Goal: Information Seeking & Learning: Learn about a topic

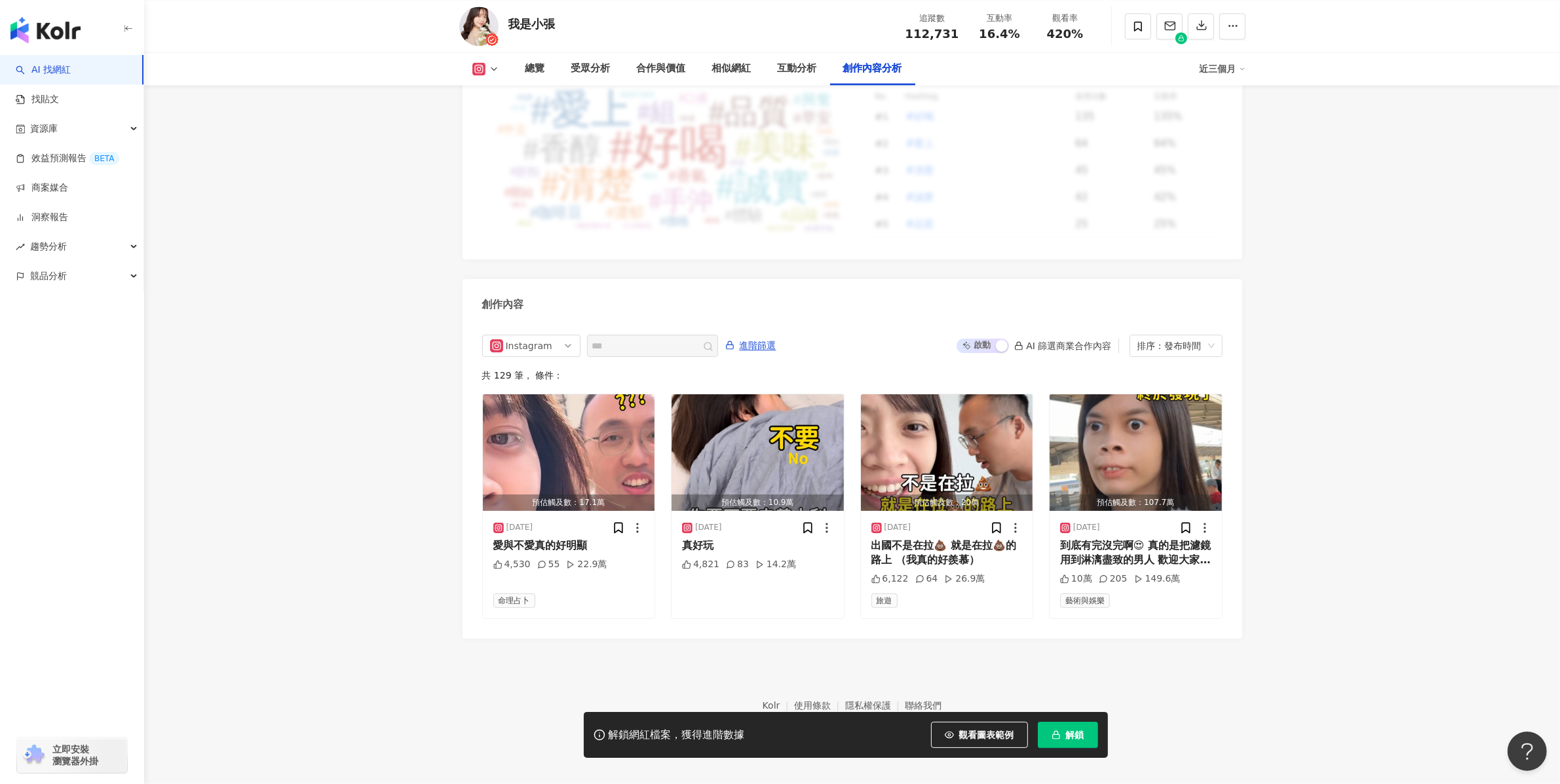
scroll to position [3777, 0]
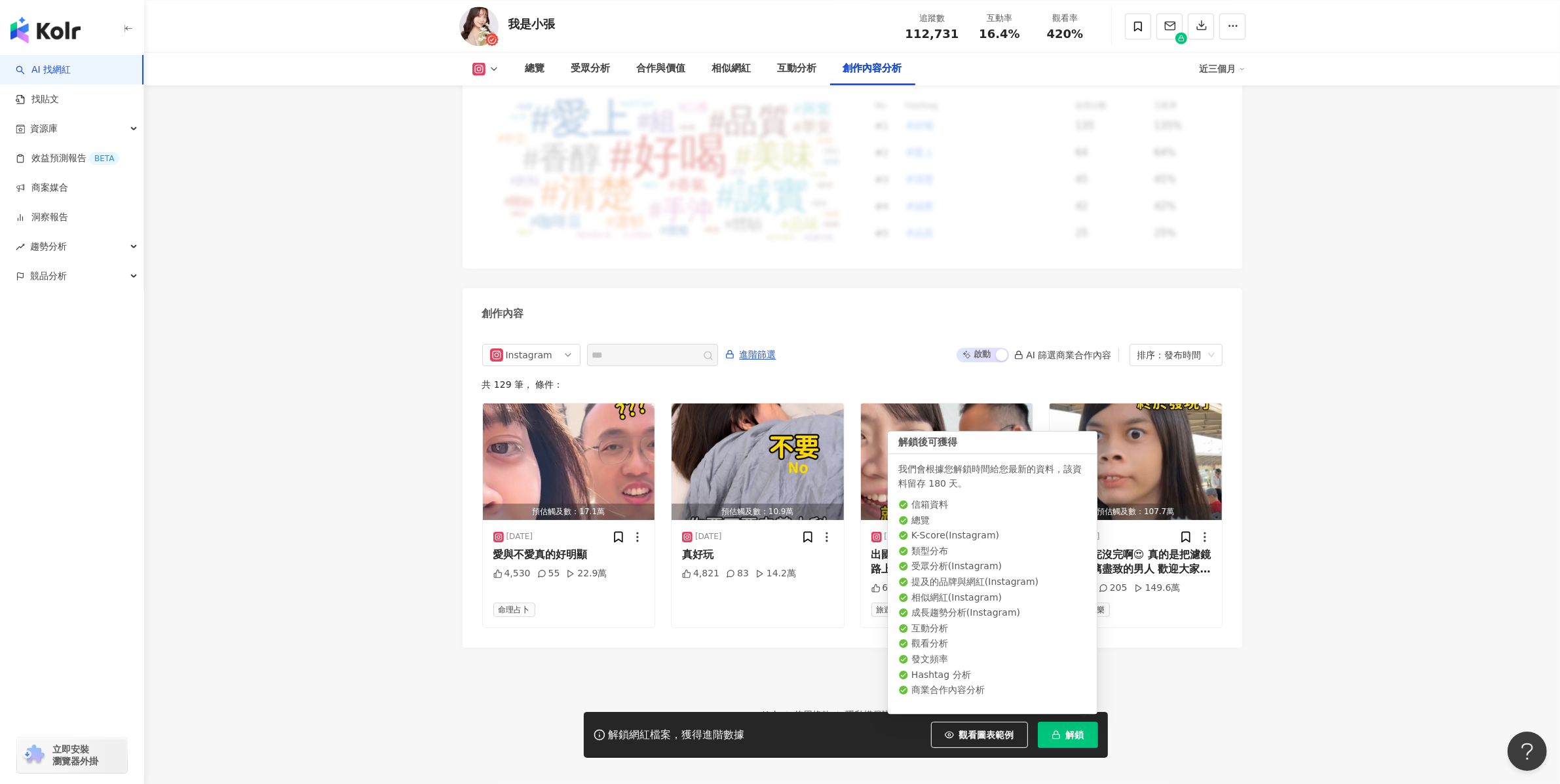
click at [1062, 731] on button "解鎖" at bounding box center [1067, 735] width 60 height 26
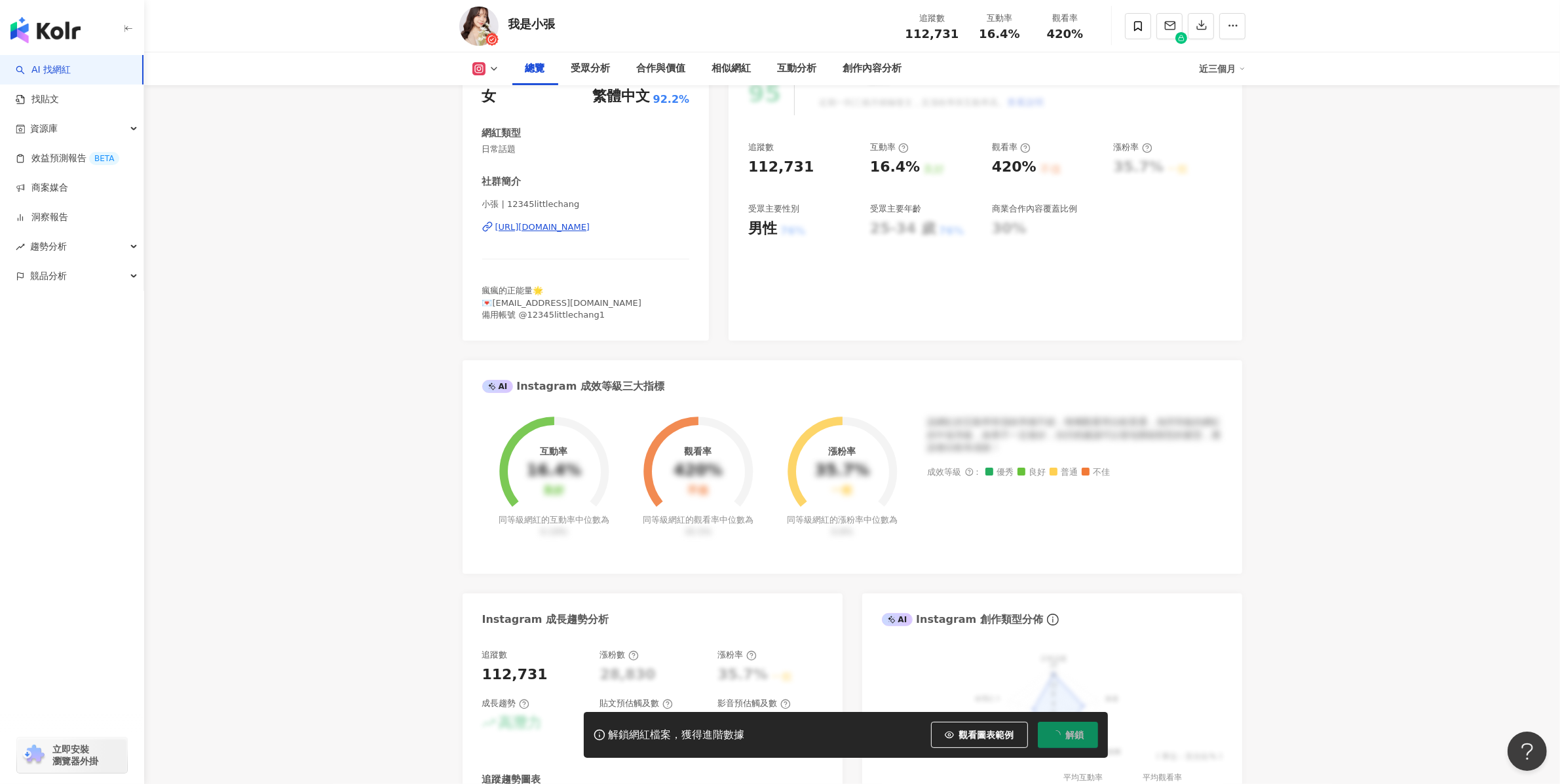
scroll to position [193, 0]
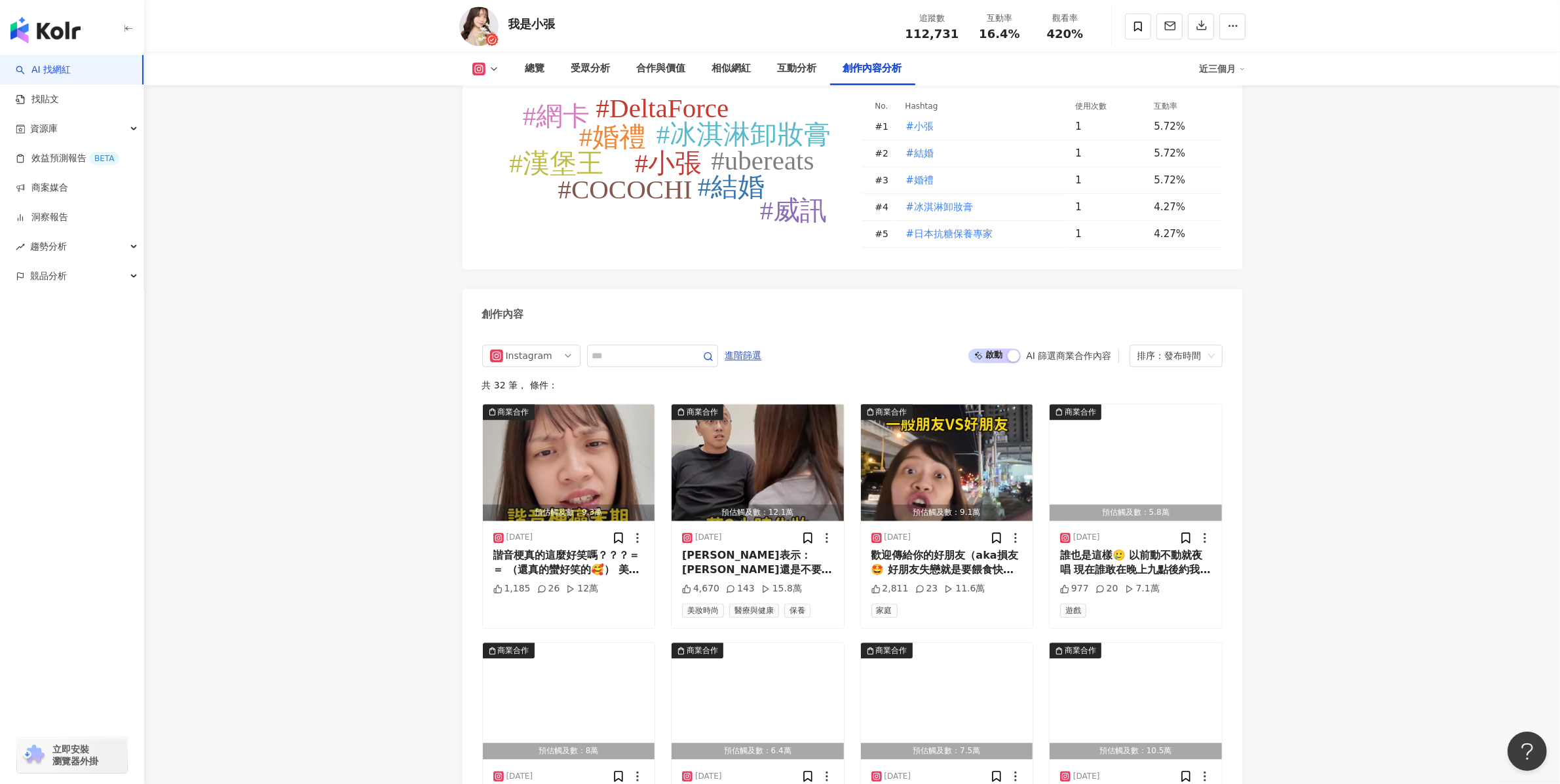
scroll to position [3853, 0]
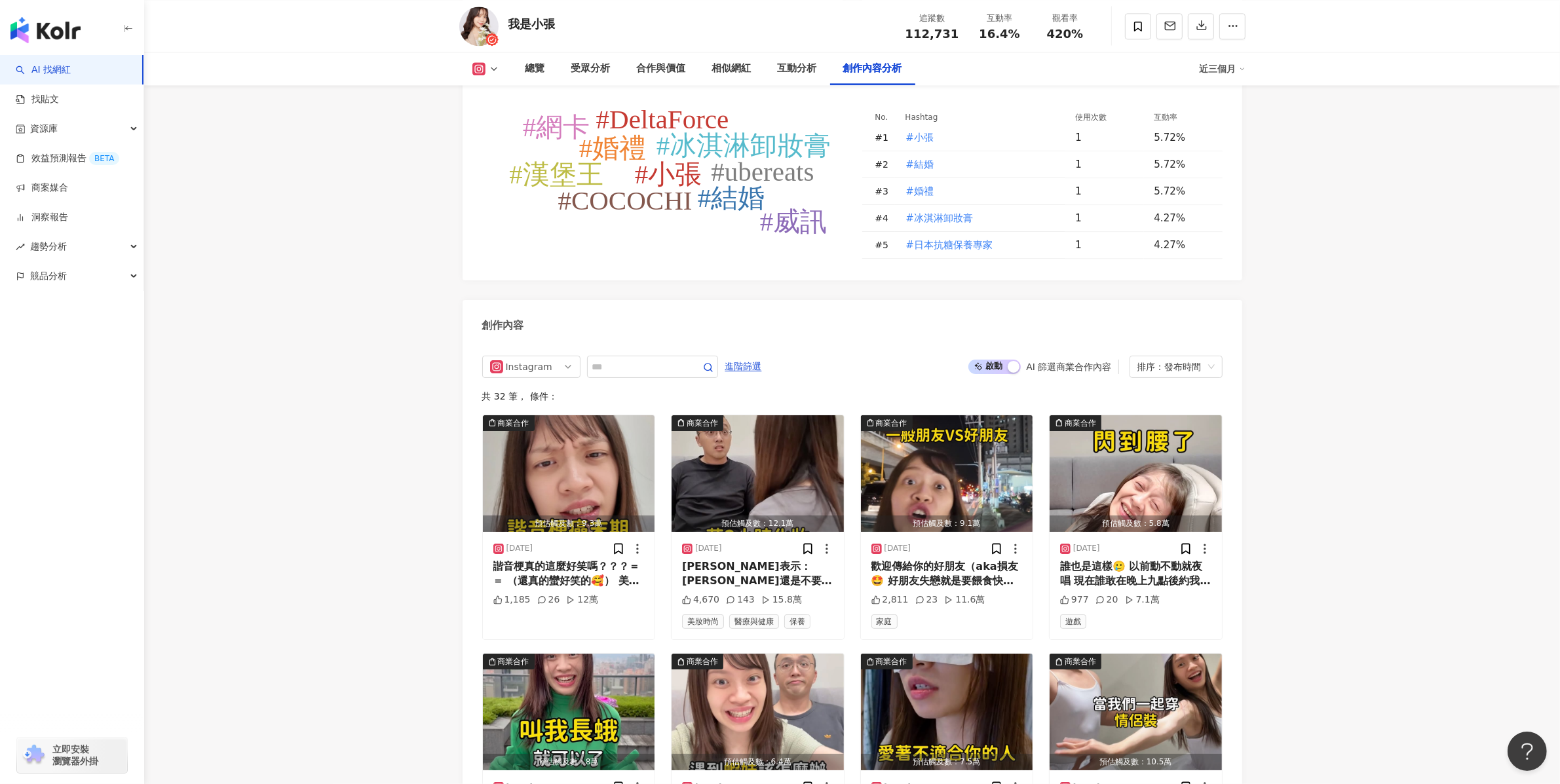
click at [1062, 362] on div "AI 篩選商業合作內容" at bounding box center [1069, 366] width 85 height 10
click at [1004, 359] on span "啟動 關閉" at bounding box center [995, 366] width 53 height 14
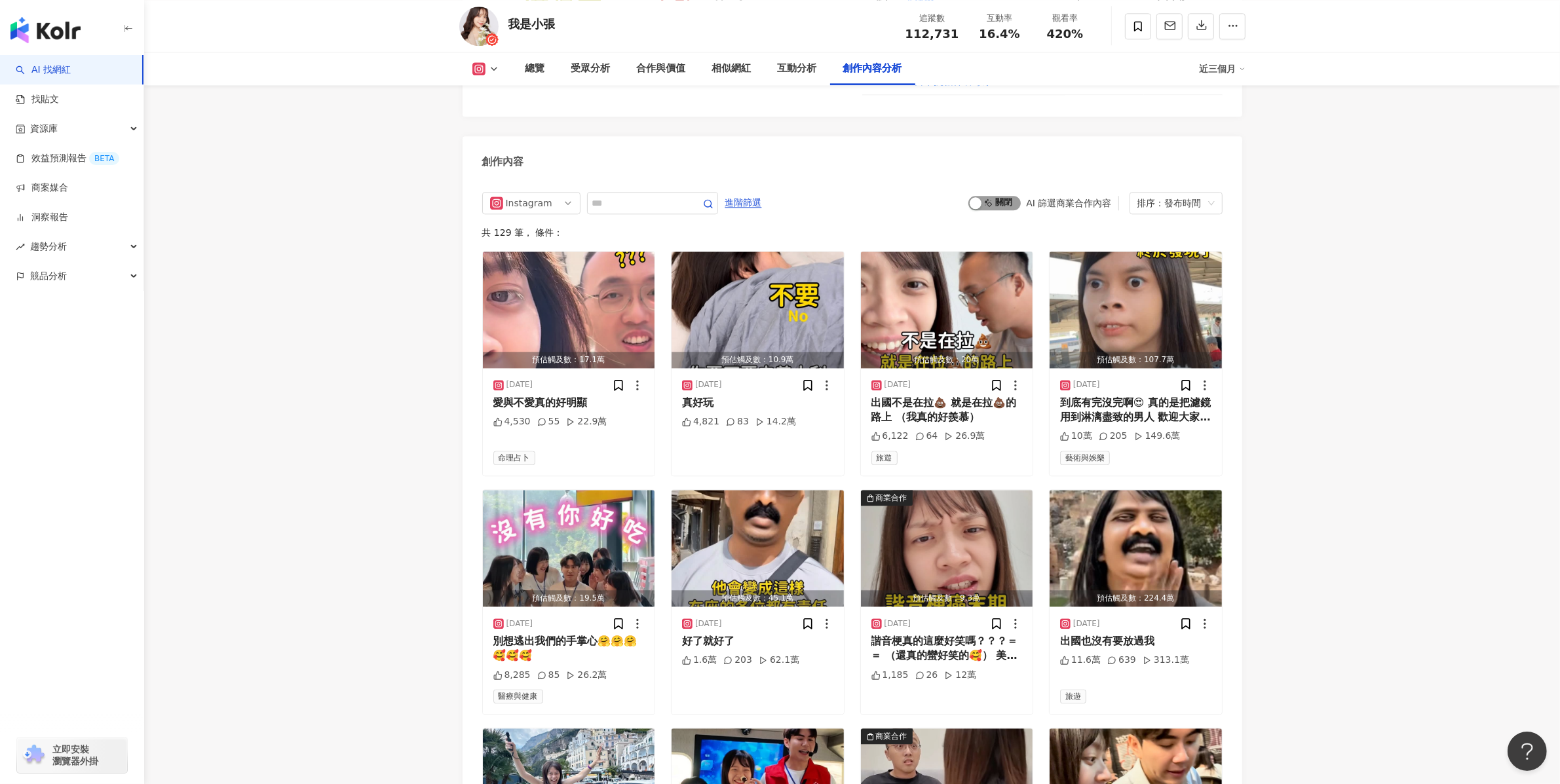
click at [993, 196] on span "啟動 關閉" at bounding box center [995, 203] width 53 height 14
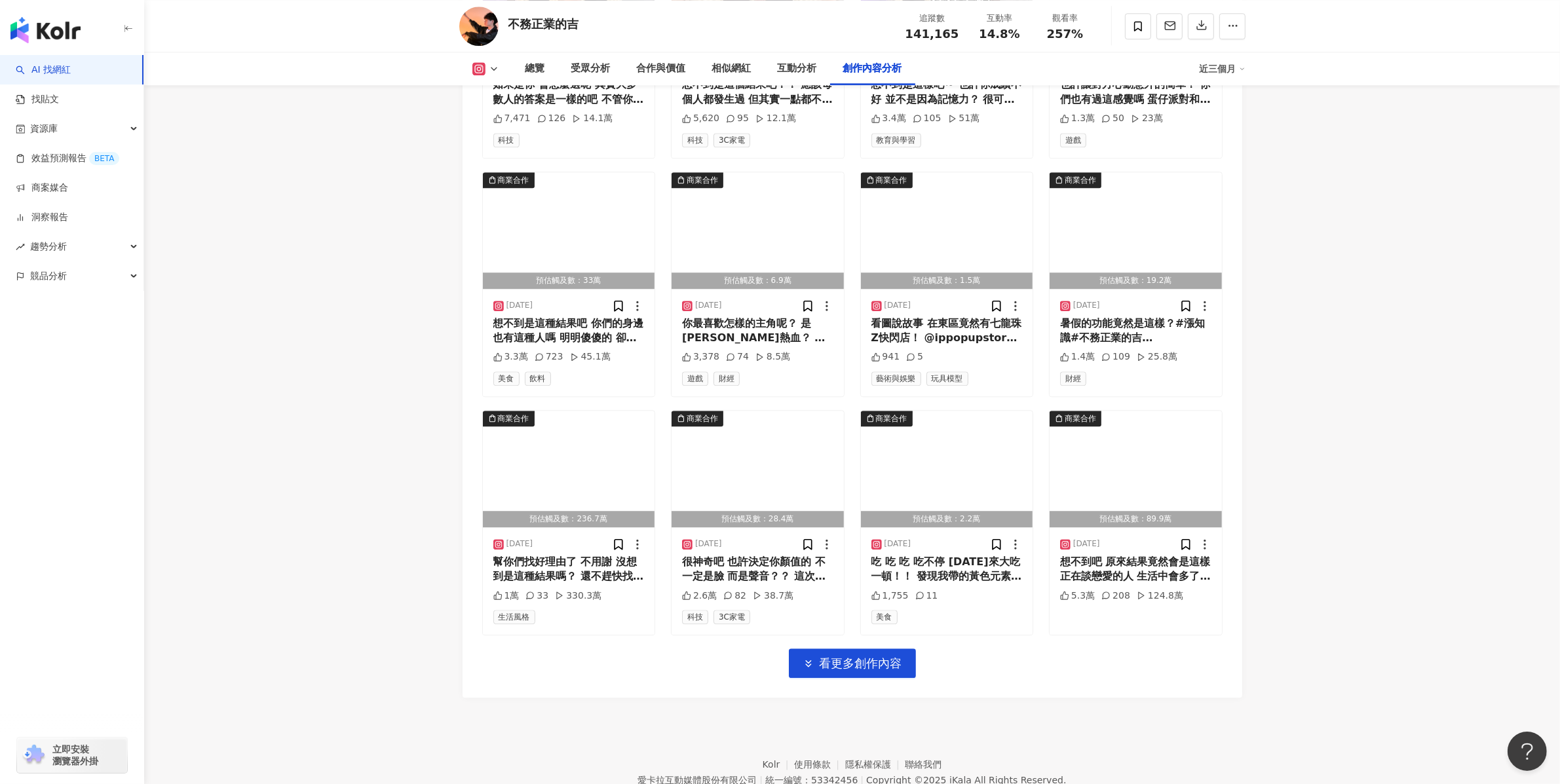
scroll to position [4330, 0]
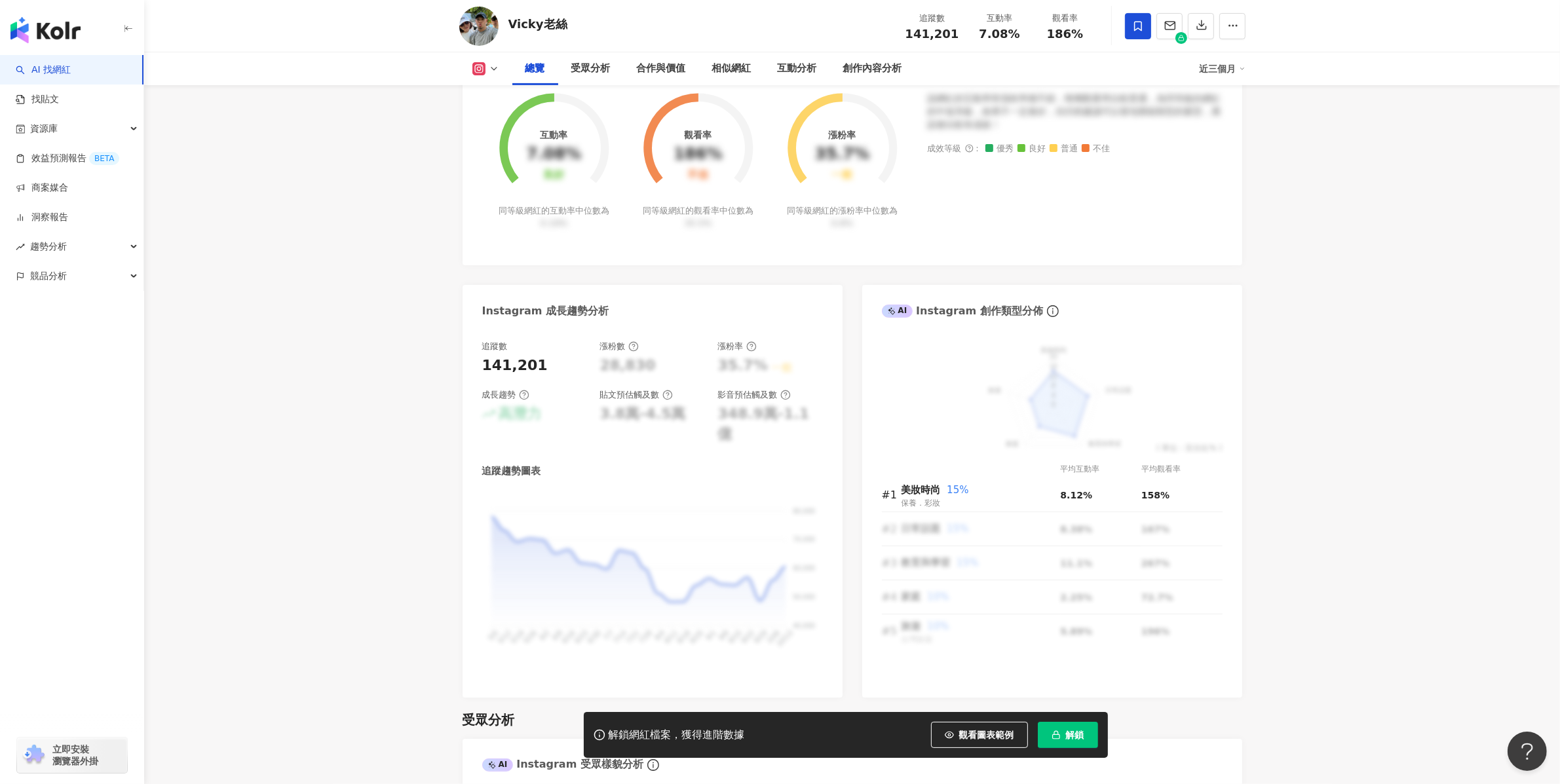
click at [1081, 735] on span "解鎖" at bounding box center [1075, 735] width 18 height 10
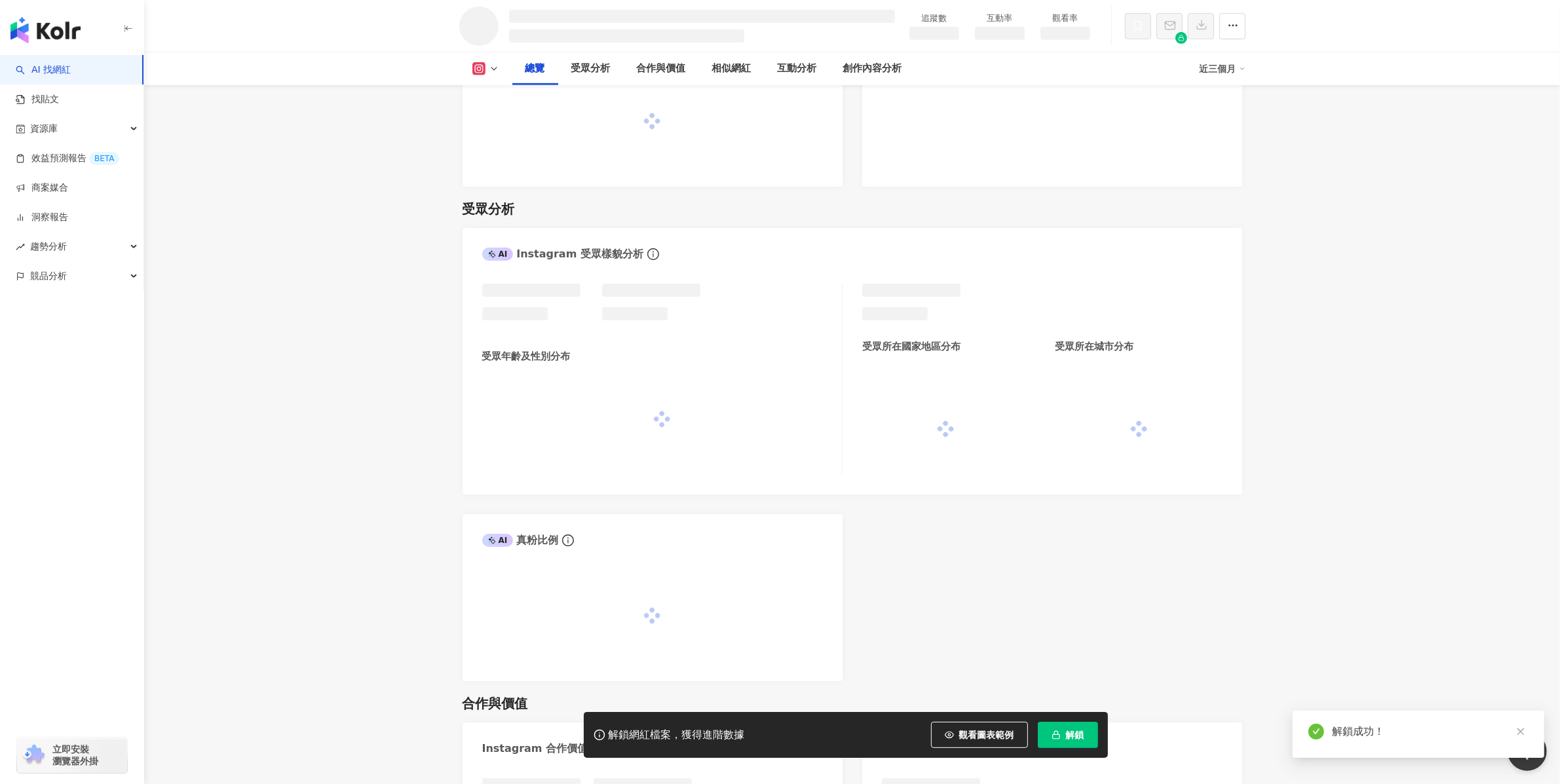
scroll to position [861, 0]
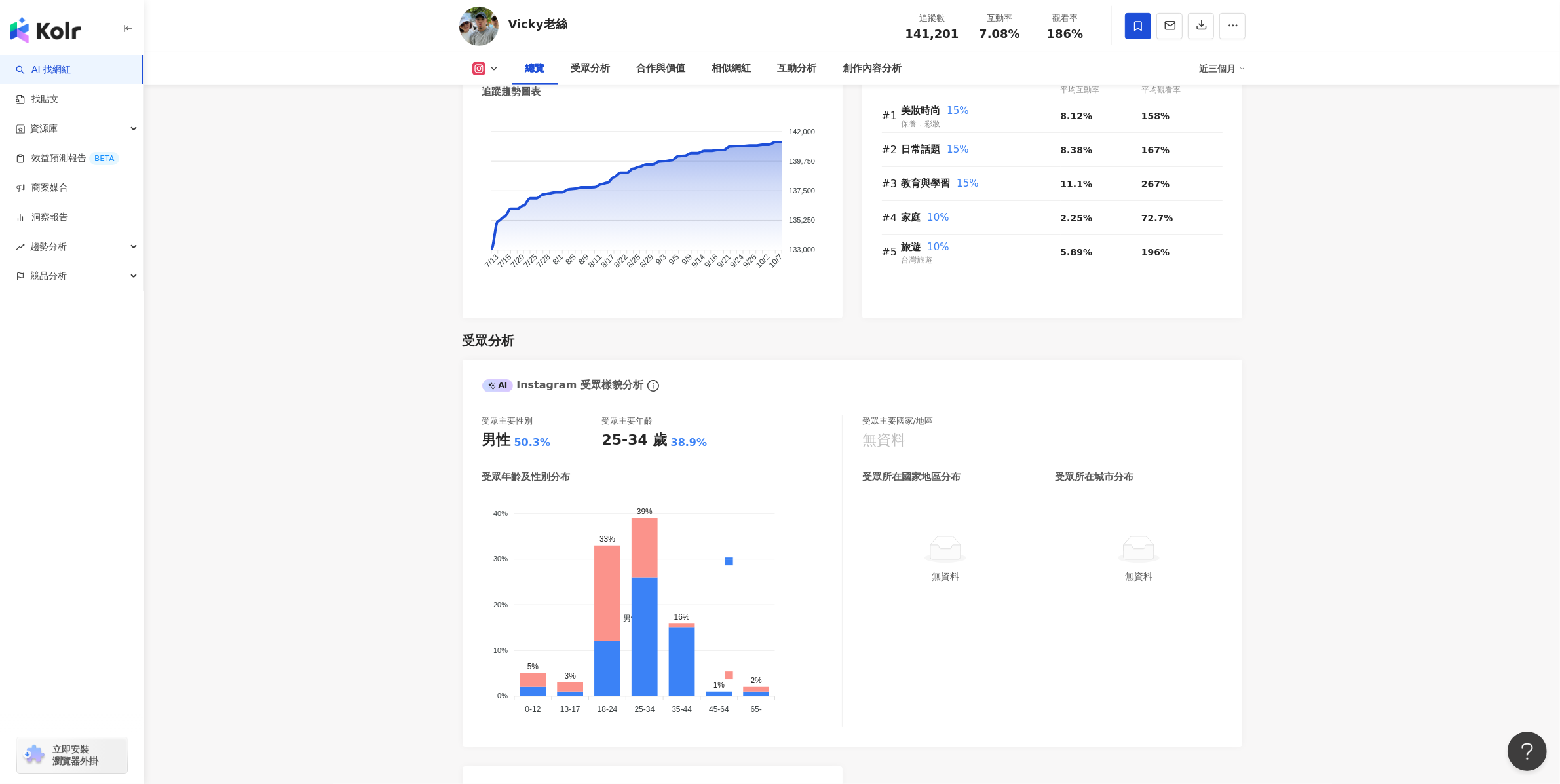
scroll to position [904, 0]
